Goal: Information Seeking & Learning: Check status

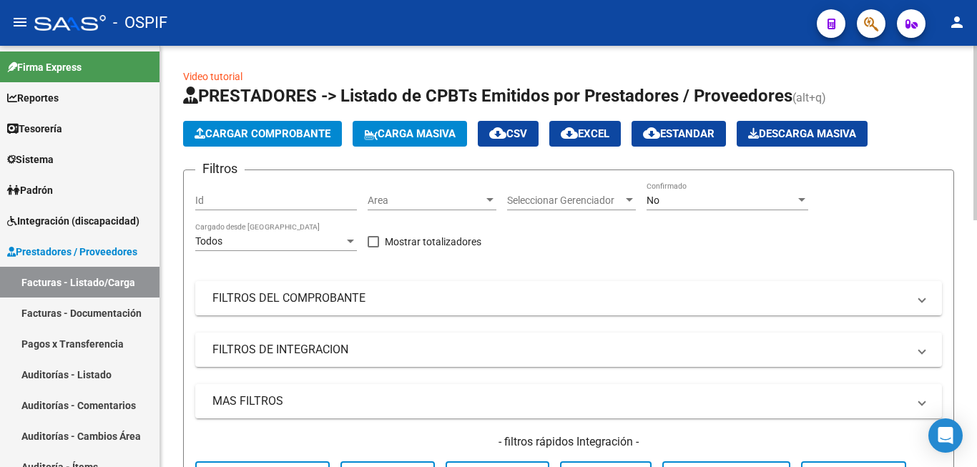
click at [680, 202] on div "No" at bounding box center [720, 200] width 149 height 12
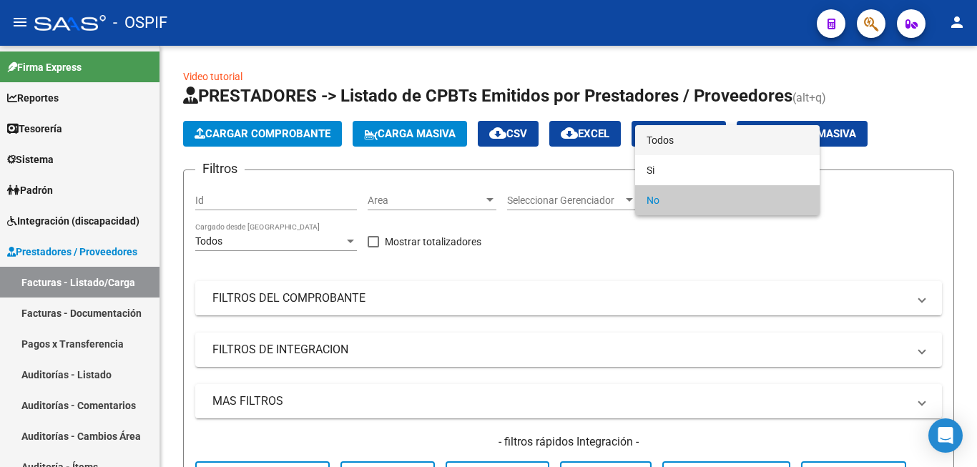
click at [677, 141] on span "Todos" at bounding box center [727, 140] width 162 height 30
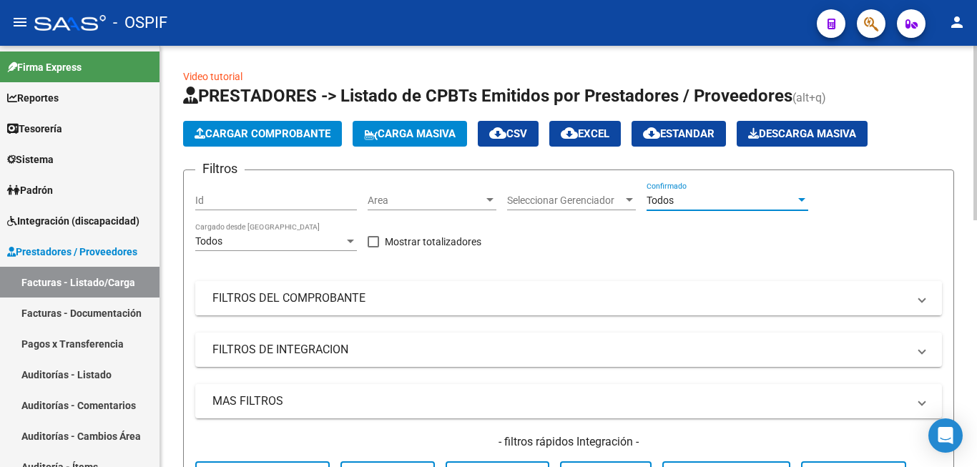
click at [674, 307] on mat-expansion-panel-header "FILTROS DEL COMPROBANTE" at bounding box center [568, 298] width 746 height 34
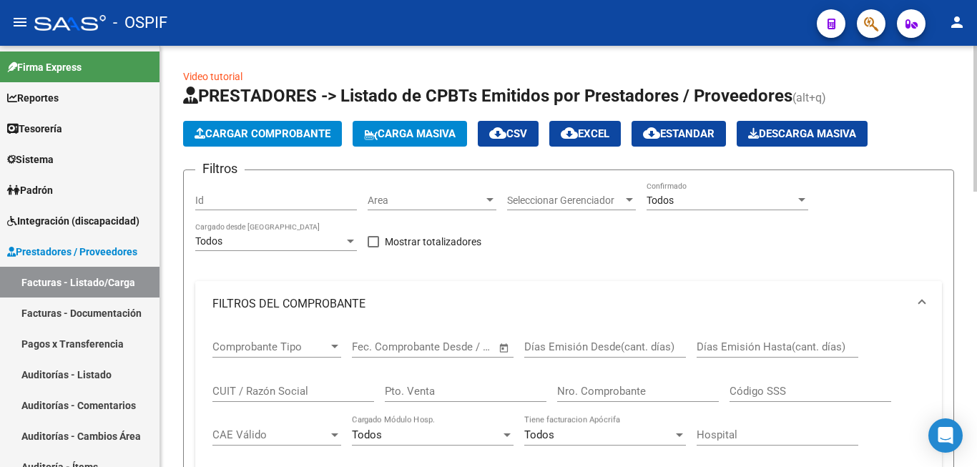
click at [628, 397] on input "Nro. Comprobante" at bounding box center [638, 391] width 162 height 13
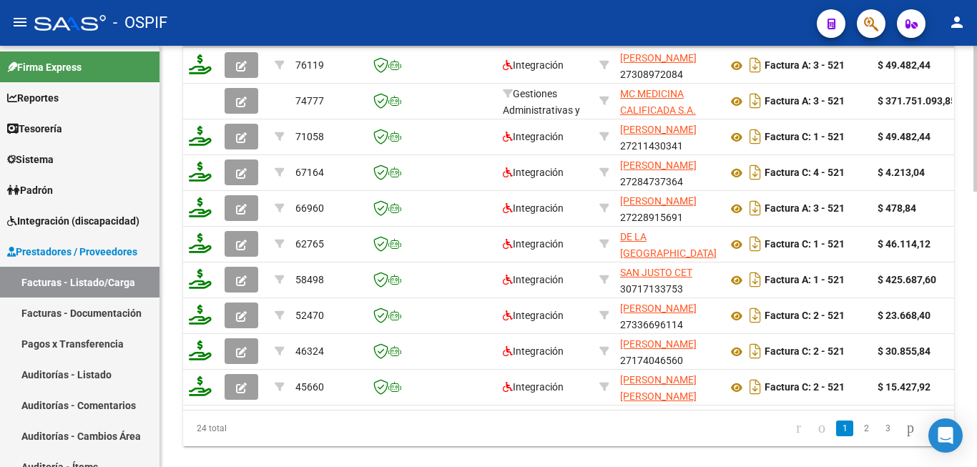
scroll to position [786, 0]
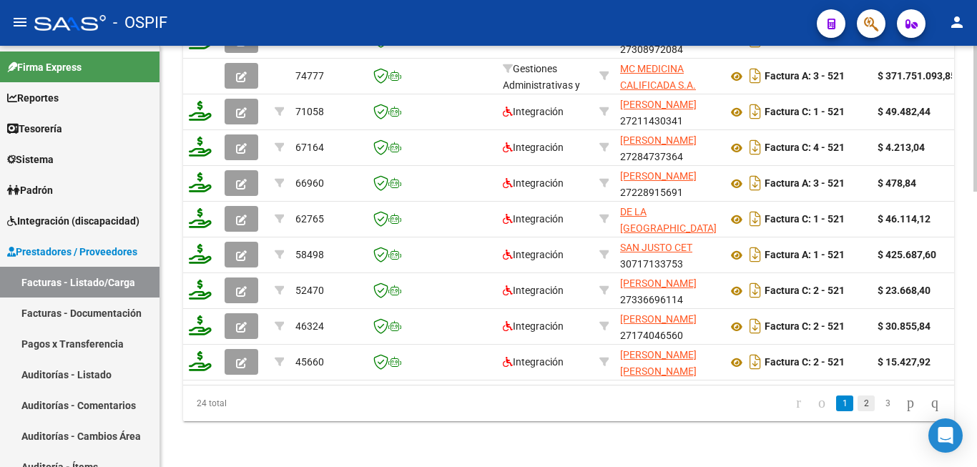
click at [857, 410] on link "2" at bounding box center [865, 403] width 17 height 16
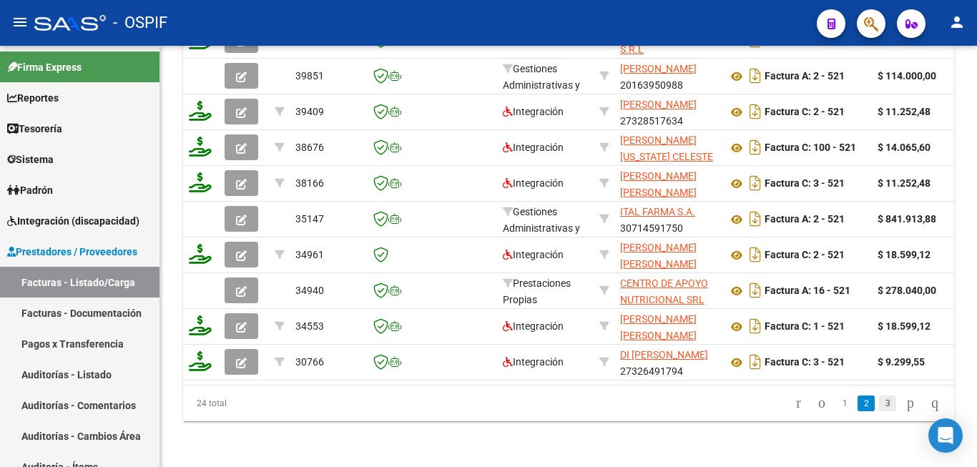
click at [879, 407] on link "3" at bounding box center [887, 403] width 17 height 16
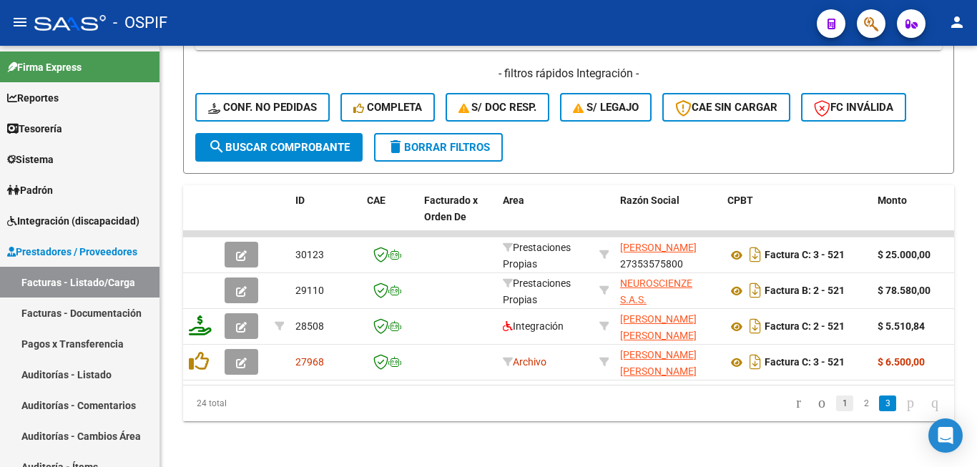
click at [836, 402] on link "1" at bounding box center [844, 403] width 17 height 16
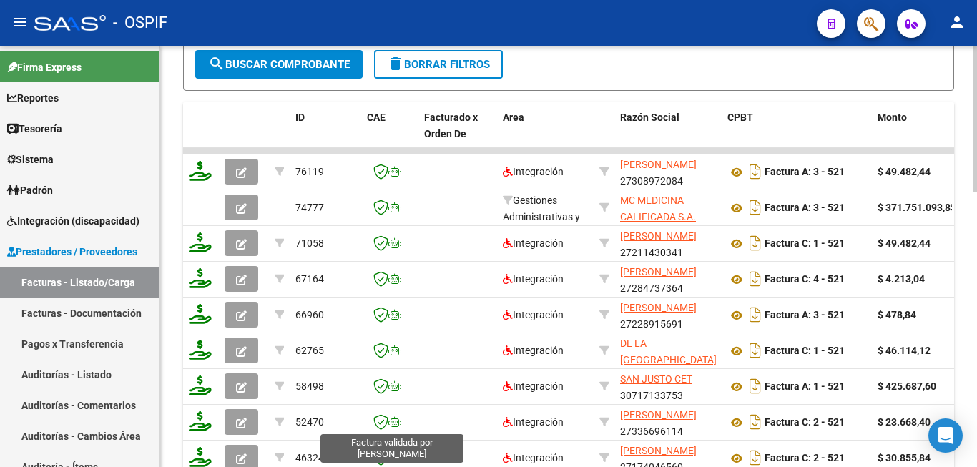
scroll to position [722, 0]
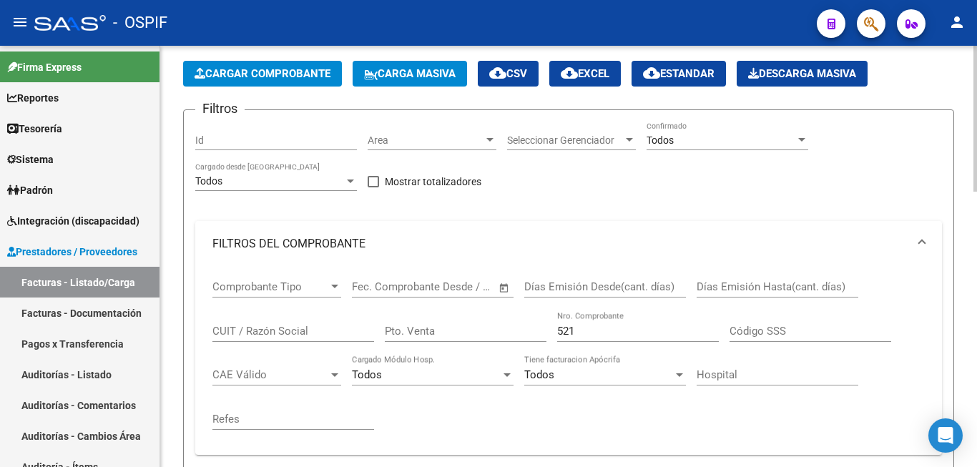
scroll to position [7, 0]
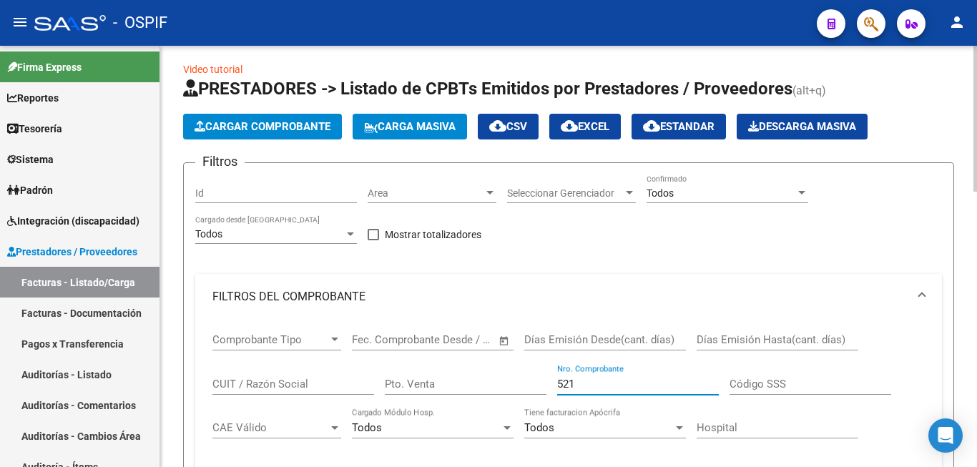
click at [608, 387] on input "521" at bounding box center [638, 383] width 162 height 13
type input "5"
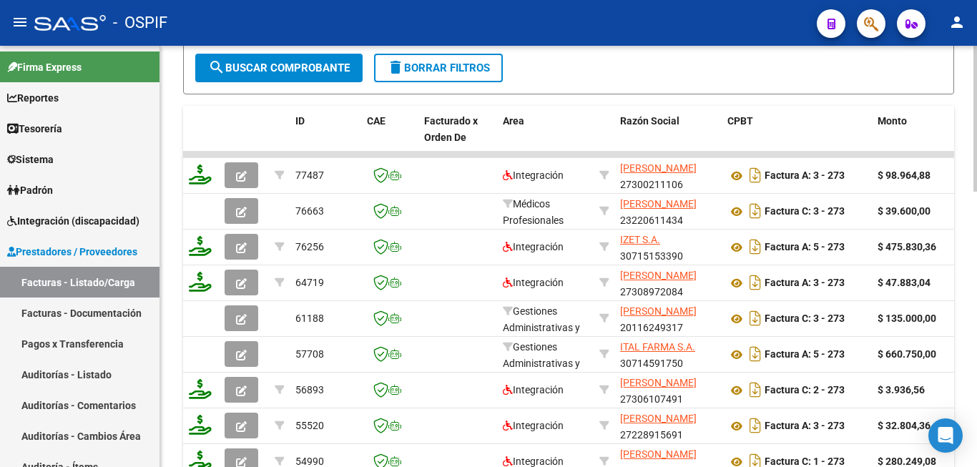
scroll to position [722, 0]
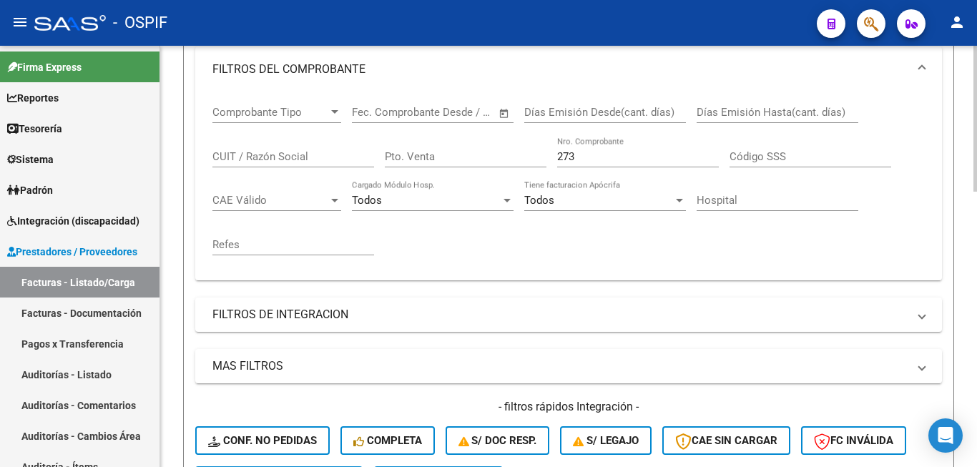
scroll to position [222, 0]
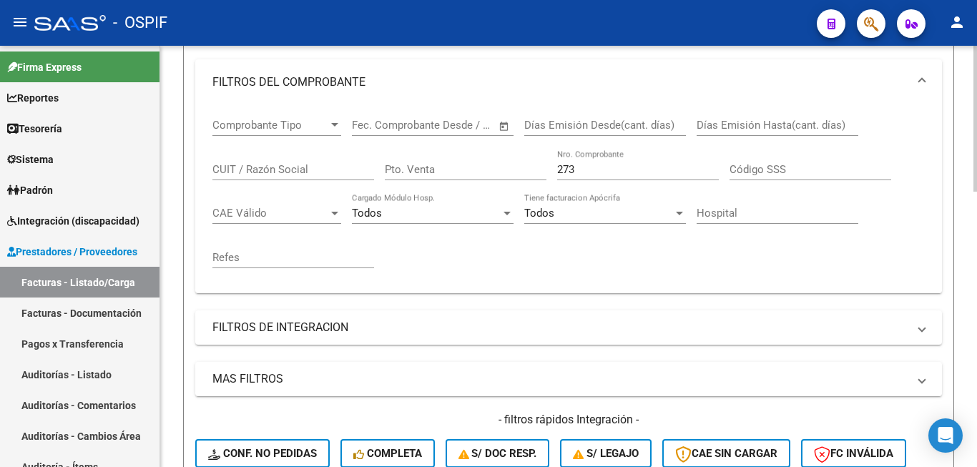
click at [588, 166] on input "273" at bounding box center [638, 169] width 162 height 13
click at [171, 380] on div "Video tutorial PRESTADORES -> Listado de CPBTs Emitidos por Prestadores / Prove…" at bounding box center [568, 425] width 816 height 1203
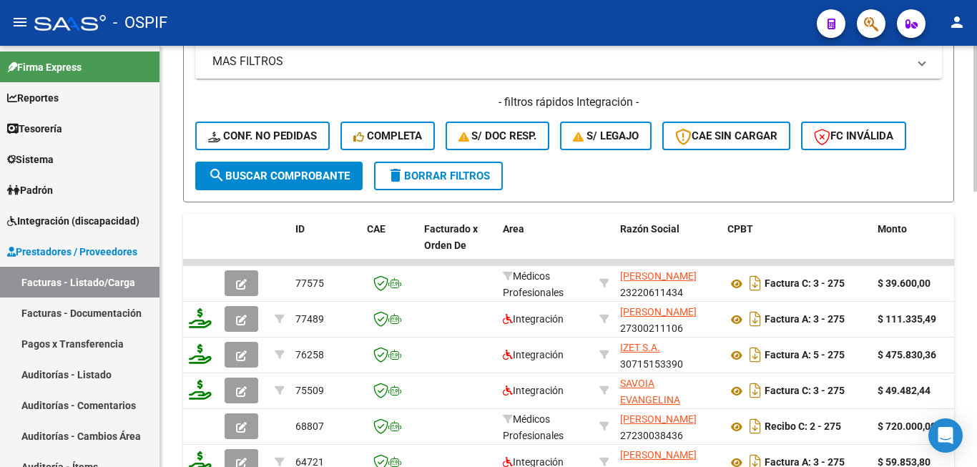
scroll to position [579, 0]
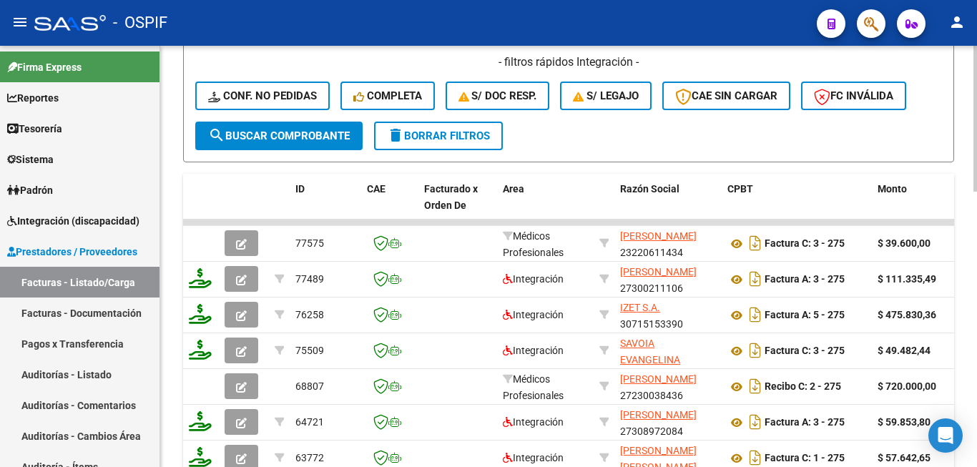
click at [175, 273] on div "Video tutorial PRESTADORES -> Listado de CPBTs Emitidos por Prestadores / Prove…" at bounding box center [568, 68] width 816 height 1203
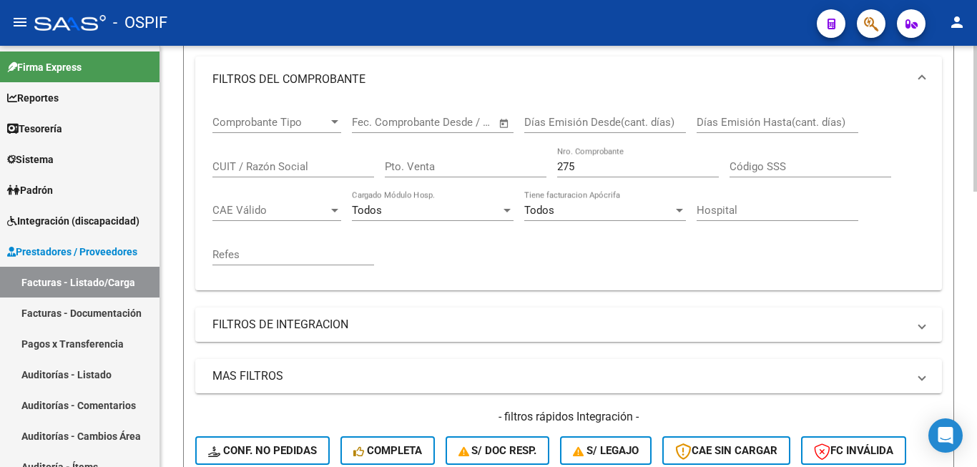
scroll to position [222, 0]
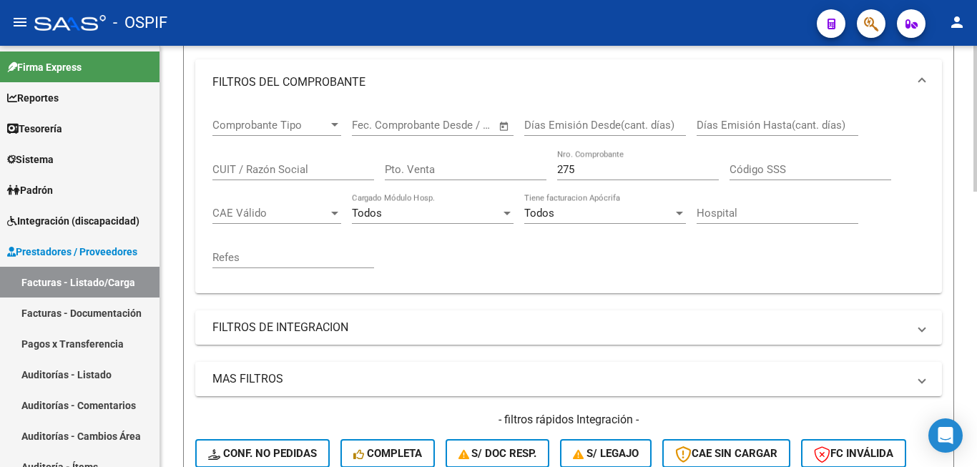
click at [594, 167] on input "275" at bounding box center [638, 169] width 162 height 13
type input "2"
click at [174, 323] on div "Video tutorial PRESTADORES -> Listado de CPBTs Emitidos por Prestadores / Prove…" at bounding box center [568, 425] width 816 height 1203
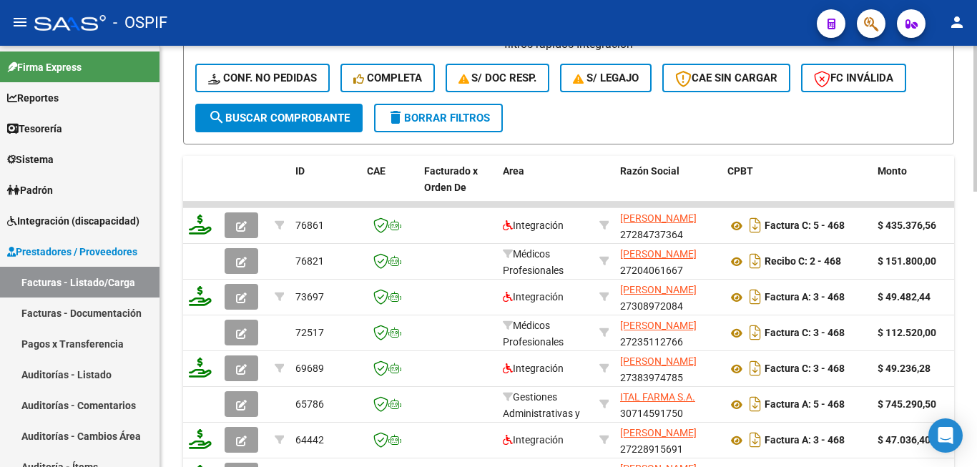
scroll to position [651, 0]
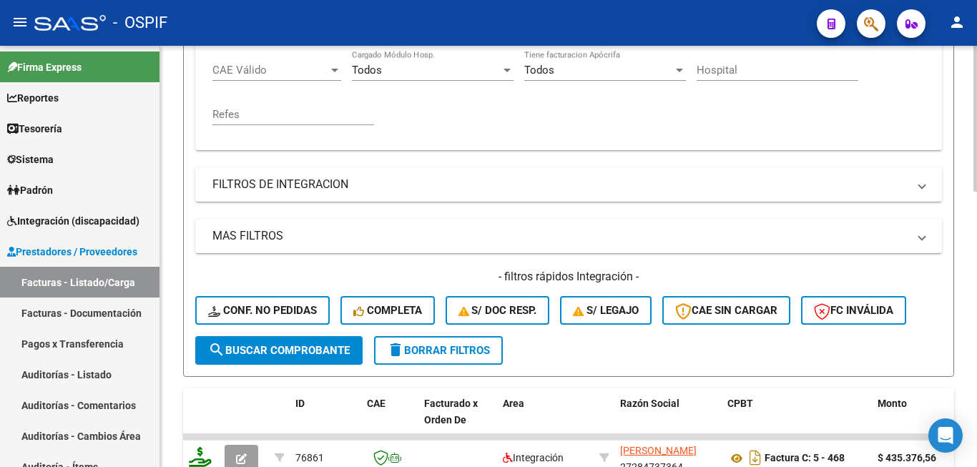
scroll to position [222, 0]
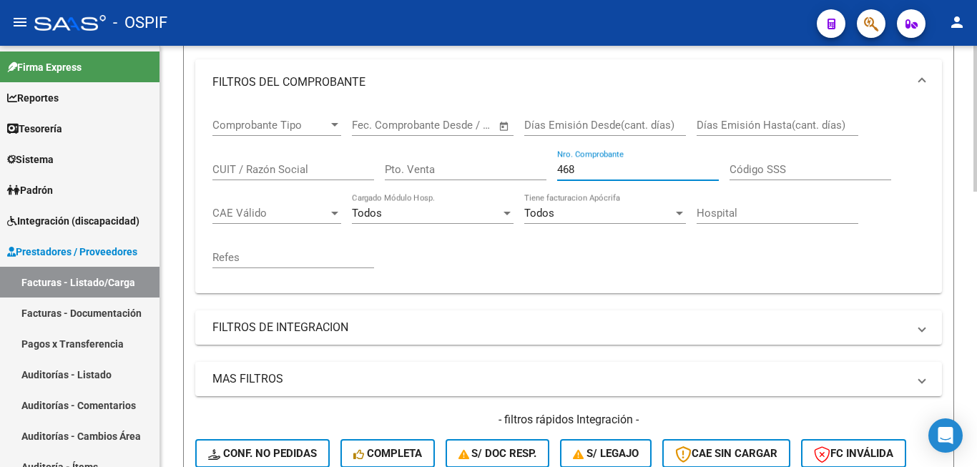
click at [592, 167] on input "468" at bounding box center [638, 169] width 162 height 13
type input "475"
click at [172, 367] on div "Video tutorial PRESTADORES -> Listado de CPBTs Emitidos por Prestadores / Prove…" at bounding box center [568, 425] width 816 height 1203
